Goal: Task Accomplishment & Management: Manage account settings

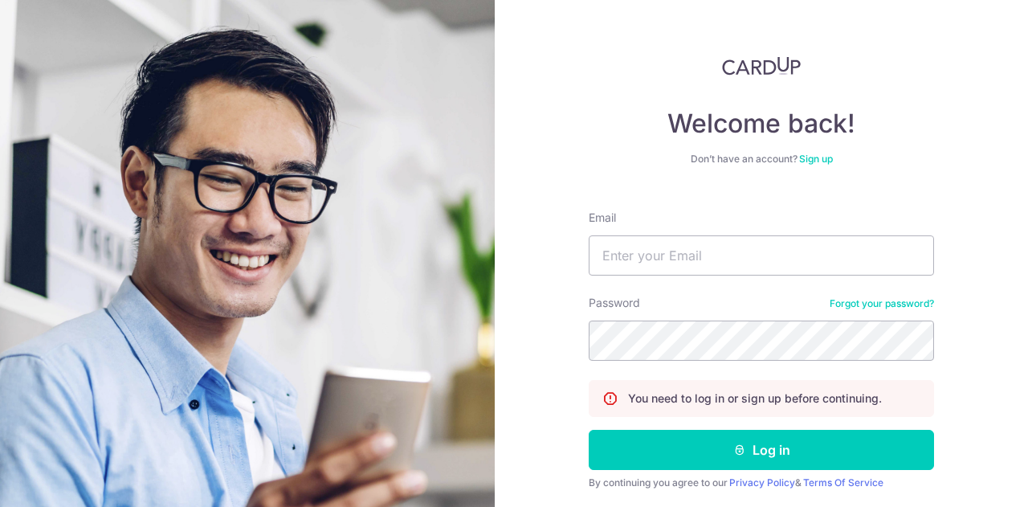
click at [636, 251] on input "Email" at bounding box center [761, 255] width 345 height 40
type input "[EMAIL_ADDRESS][DOMAIN_NAME]"
click at [589, 430] on button "Log in" at bounding box center [761, 450] width 345 height 40
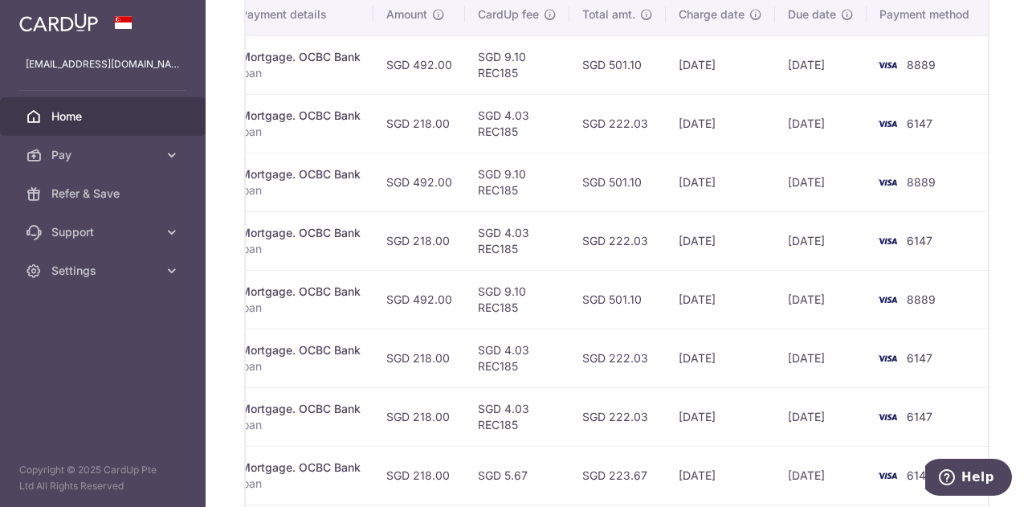
scroll to position [253, 0]
